Goal: Navigation & Orientation: Find specific page/section

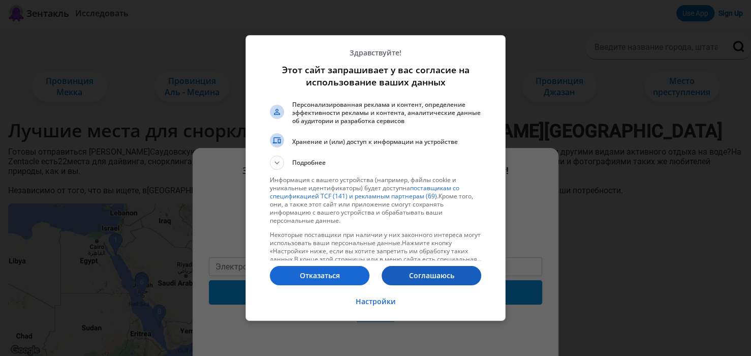
click at [427, 274] on p "Соглашаюсь" at bounding box center [432, 275] width 100 height 10
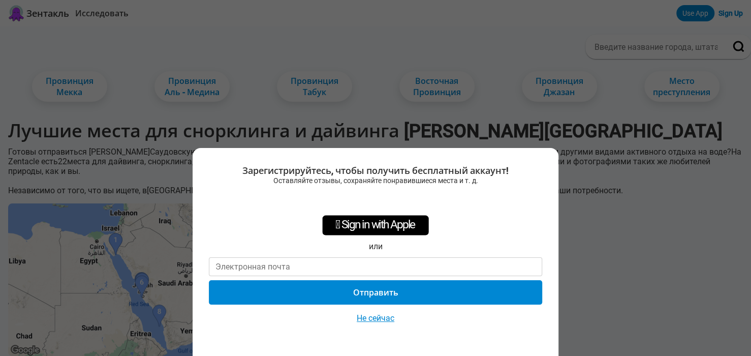
click at [381, 320] on ya-tr-span "Не сейчас" at bounding box center [376, 318] width 38 height 10
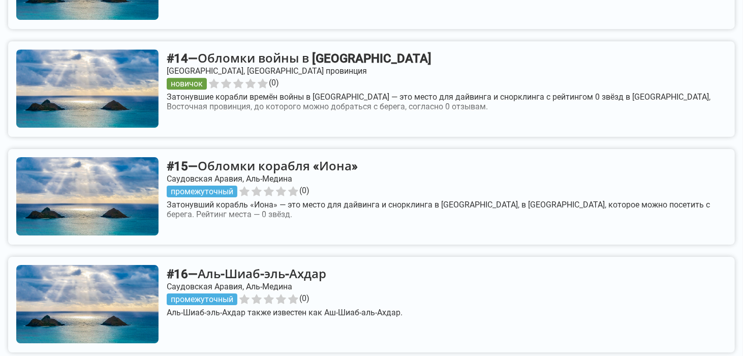
scroll to position [1982, 0]
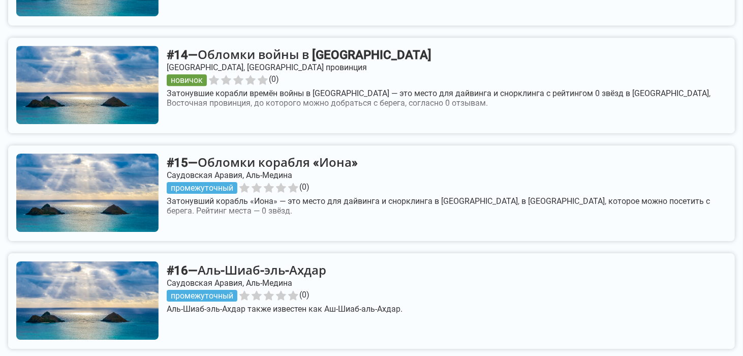
click at [303, 178] on link at bounding box center [371, 193] width 727 height 96
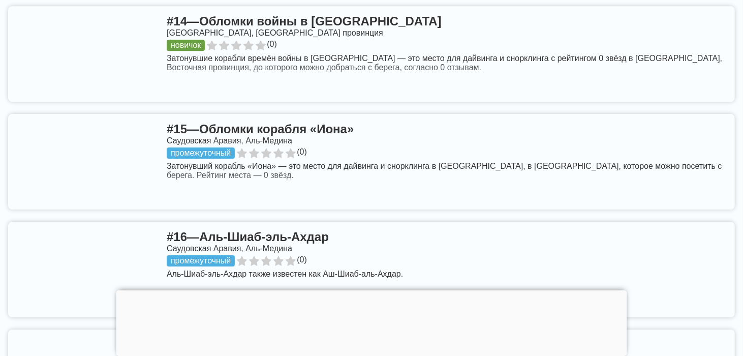
scroll to position [2033, 0]
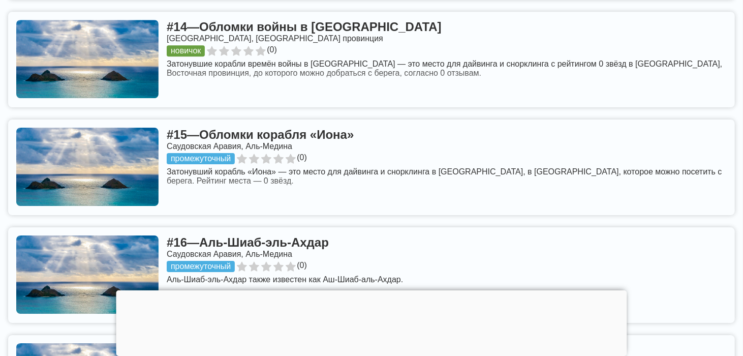
click at [151, 161] on link at bounding box center [371, 167] width 727 height 96
